Goal: Find contact information: Find contact information

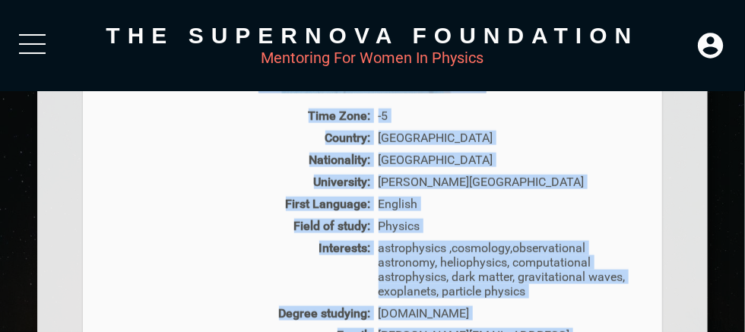
scroll to position [519, 0]
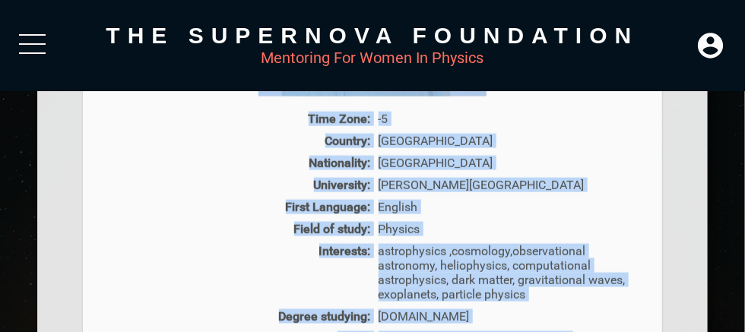
drag, startPoint x: 609, startPoint y: 40, endPoint x: 678, endPoint y: 60, distance: 71.5
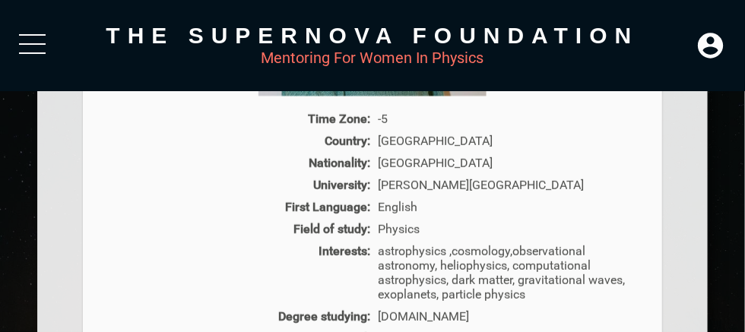
drag, startPoint x: 649, startPoint y: 189, endPoint x: 250, endPoint y: 321, distance: 420.5
click at [250, 321] on div "Degree studying:" at bounding box center [236, 317] width 277 height 14
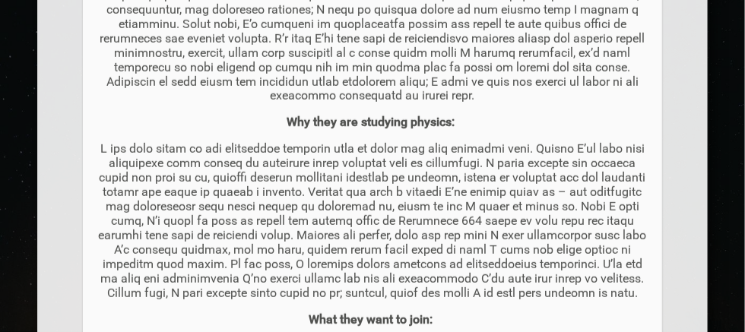
scroll to position [975, 0]
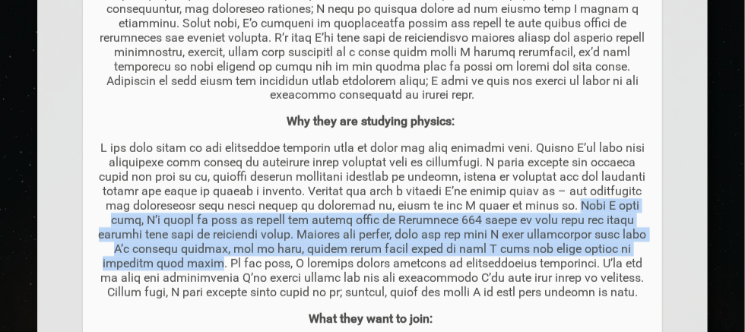
drag, startPoint x: 304, startPoint y: 263, endPoint x: 612, endPoint y: 202, distance: 313.4
click at [612, 202] on p at bounding box center [372, 220] width 549 height 159
copy p "When I come home, I’m quick to tell my mother and sister about my Astronomy 151…"
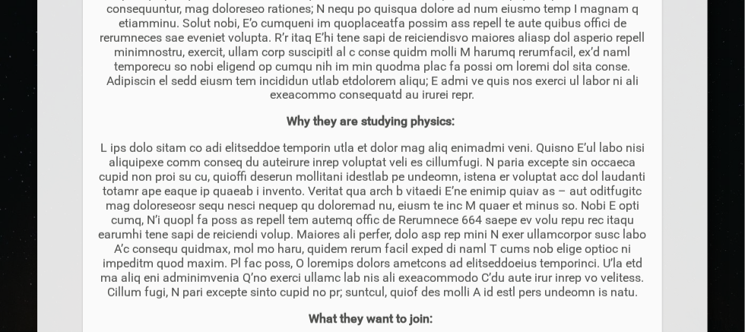
click at [451, 300] on p at bounding box center [372, 220] width 549 height 159
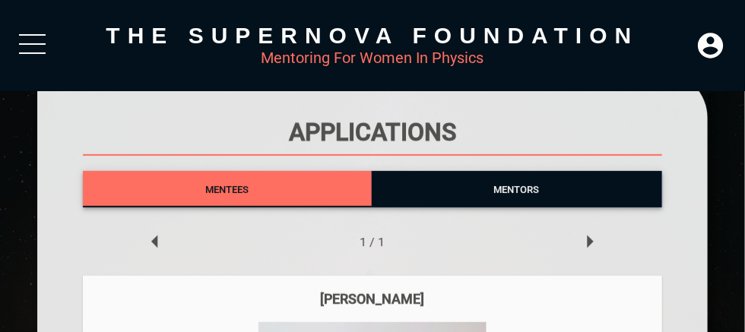
scroll to position [62, 0]
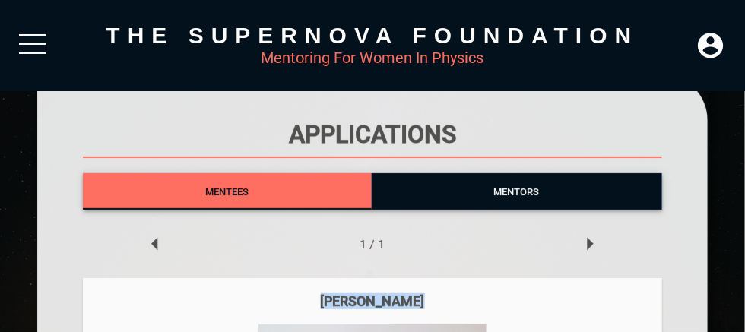
drag, startPoint x: 423, startPoint y: 296, endPoint x: 292, endPoint y: 296, distance: 130.8
click at [292, 296] on div "[PERSON_NAME]" at bounding box center [372, 302] width 549 height 16
copy div "[PERSON_NAME]"
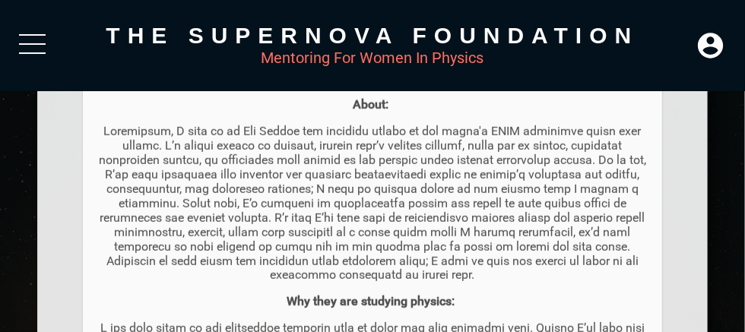
scroll to position [671, 0]
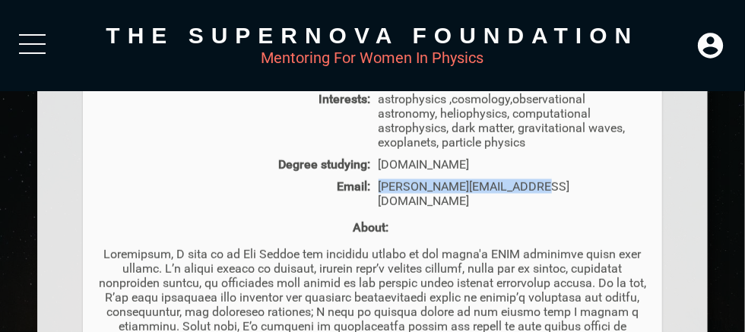
drag, startPoint x: 533, startPoint y: 187, endPoint x: 379, endPoint y: 178, distance: 154.7
copy div "[PERSON_NAME][EMAIL_ADDRESS][DOMAIN_NAME]"
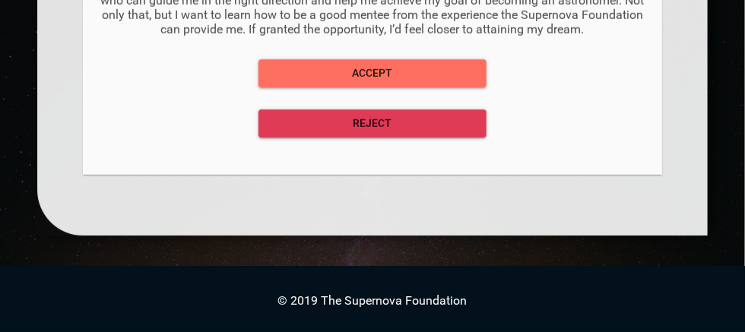
scroll to position [1395, 0]
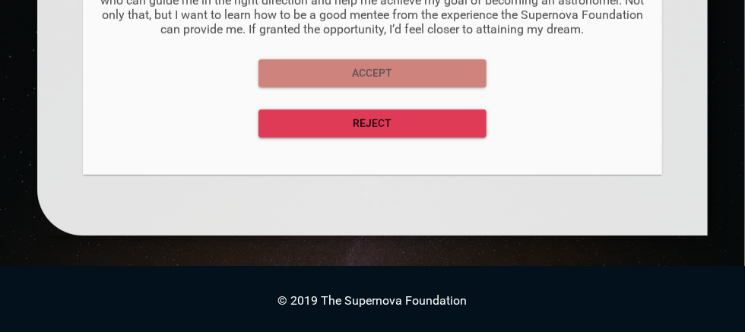
click at [362, 70] on span "Accept" at bounding box center [373, 73] width 204 height 19
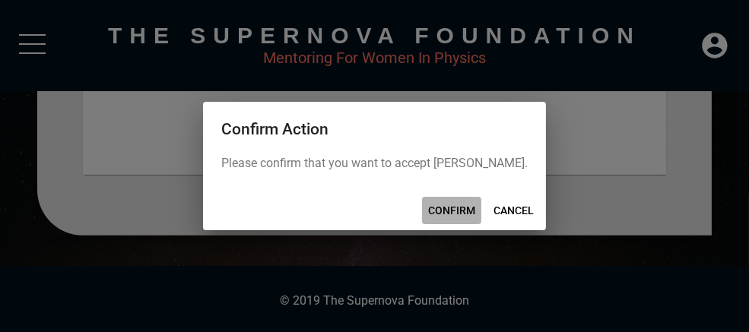
click at [447, 208] on span "CONFIRM" at bounding box center [451, 211] width 47 height 19
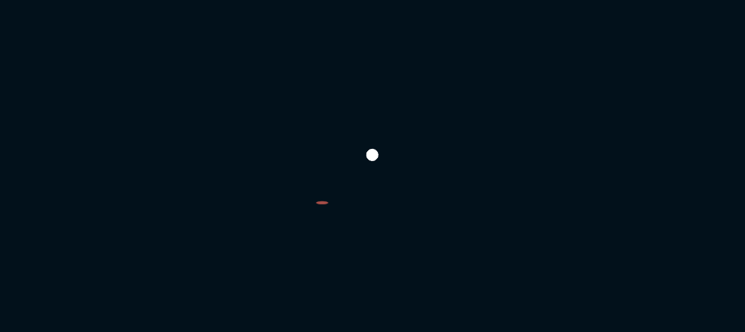
scroll to position [154, 0]
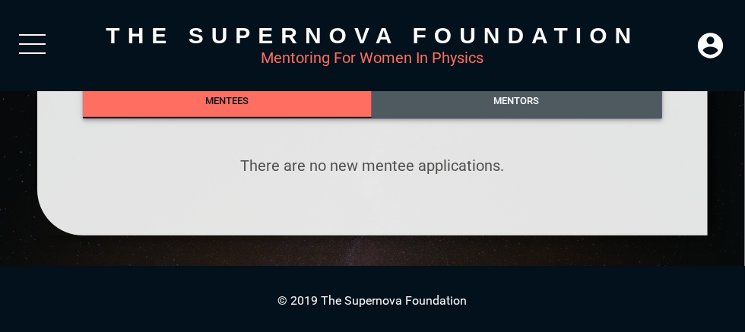
click at [519, 96] on span "Mentors" at bounding box center [517, 100] width 46 height 11
